Goal: Task Accomplishment & Management: Use online tool/utility

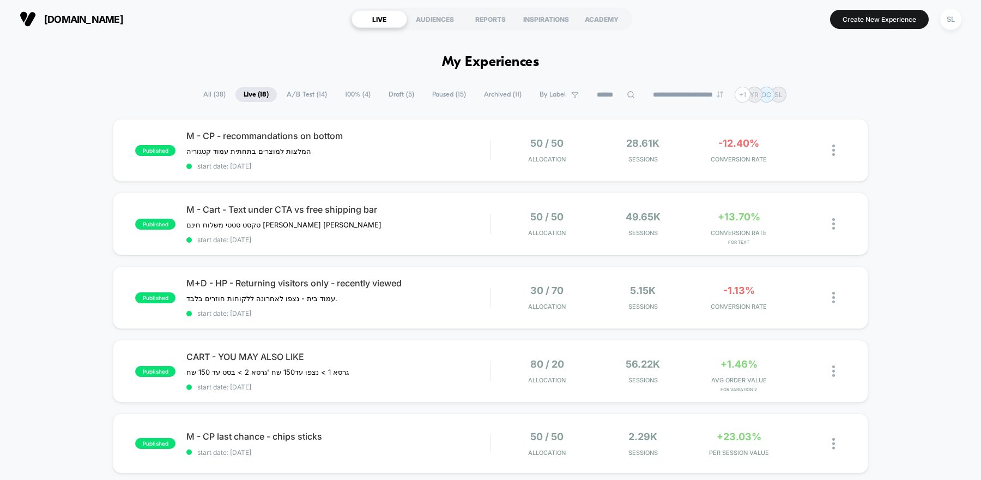
click at [297, 94] on span "A/B Test ( 14 )" at bounding box center [307, 94] width 57 height 15
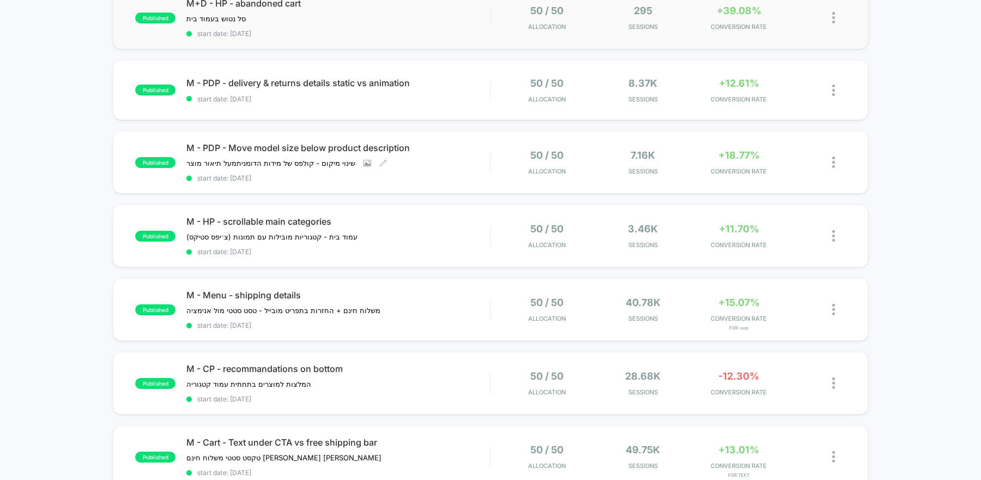
scroll to position [426, 0]
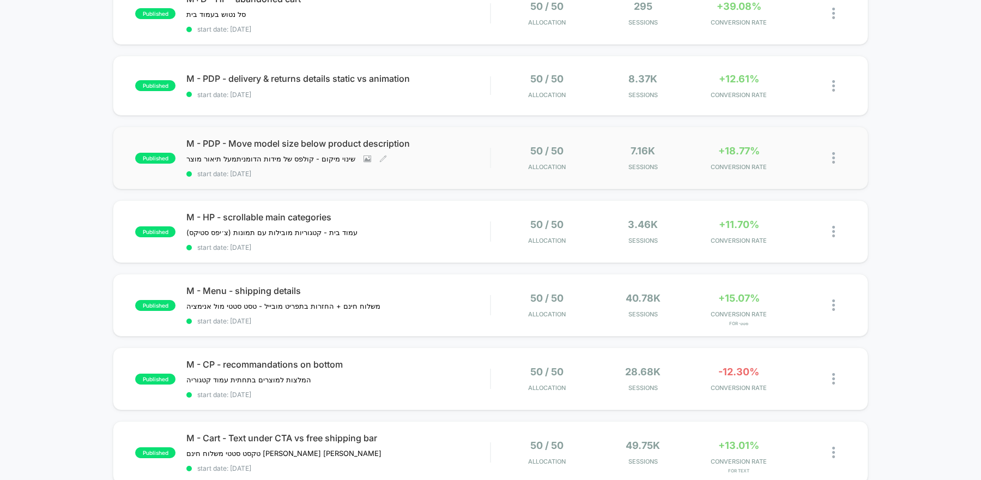
click at [459, 153] on div "M - PDP - Move model size below product description שינוי מיקום - קולפס של מידו…" at bounding box center [338, 158] width 304 height 40
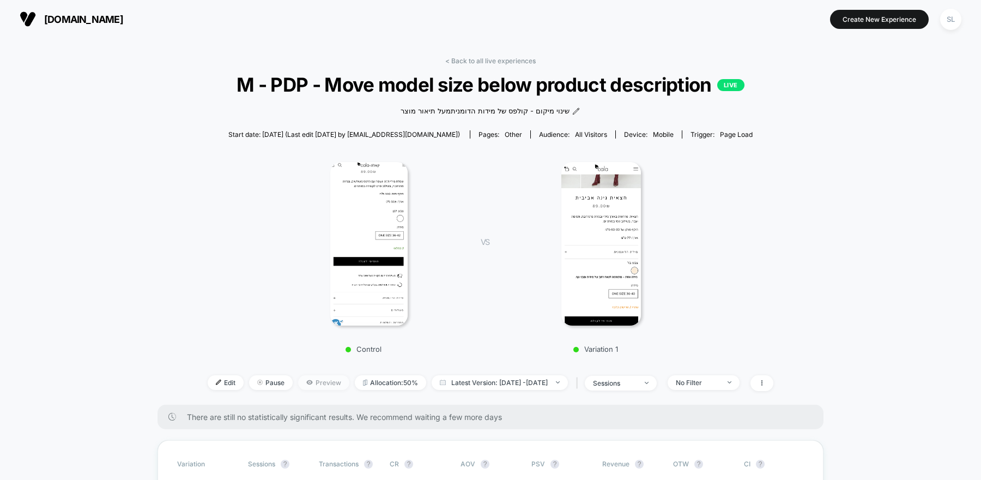
click at [312, 385] on span "Preview" at bounding box center [323, 382] width 51 height 15
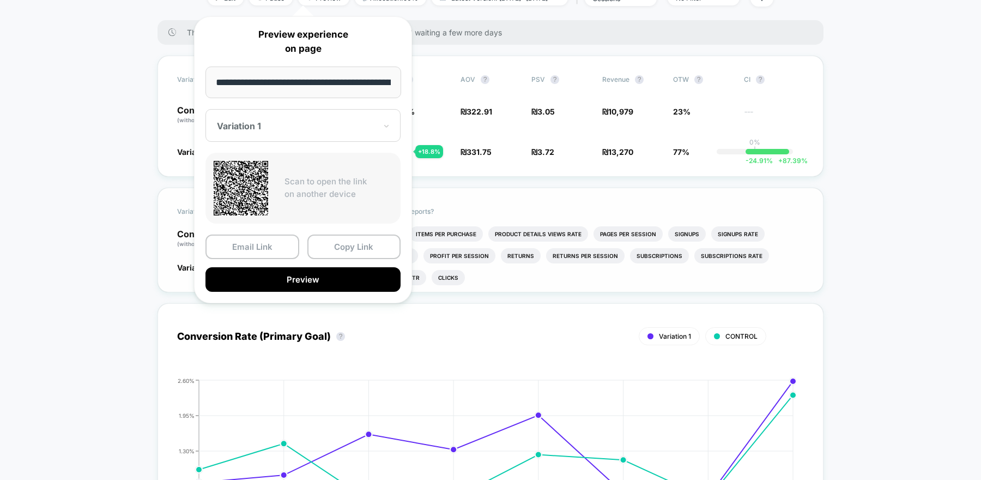
click at [319, 275] on button "Preview" at bounding box center [302, 279] width 195 height 25
